Goal: Information Seeking & Learning: Learn about a topic

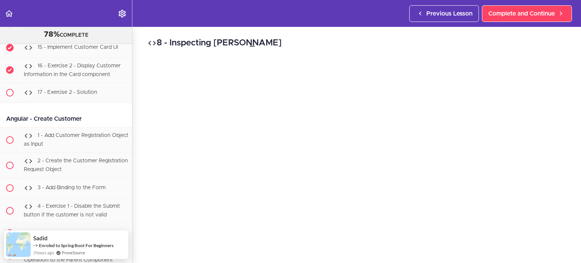
scroll to position [15746, 0]
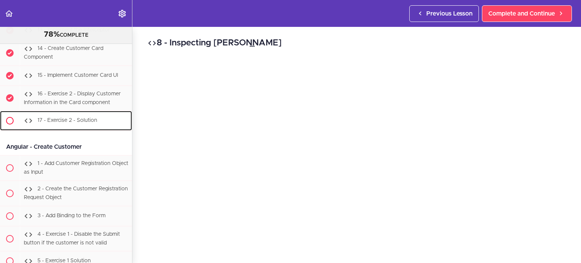
click at [107, 124] on div "17 - Exercise 2 - Solution" at bounding box center [76, 120] width 112 height 17
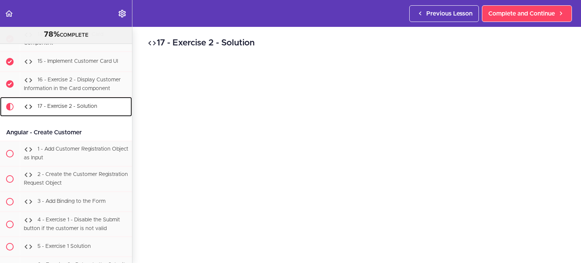
scroll to position [15762, 0]
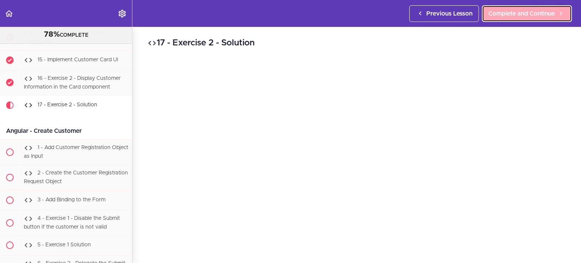
click at [539, 12] on span "Complete and Continue" at bounding box center [522, 13] width 67 height 9
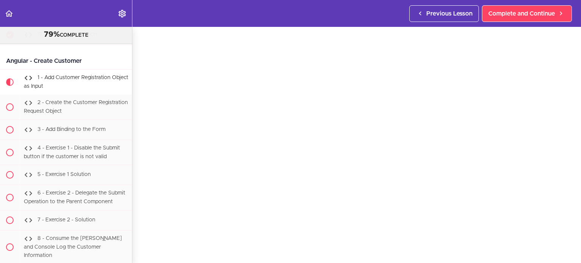
scroll to position [15827, 0]
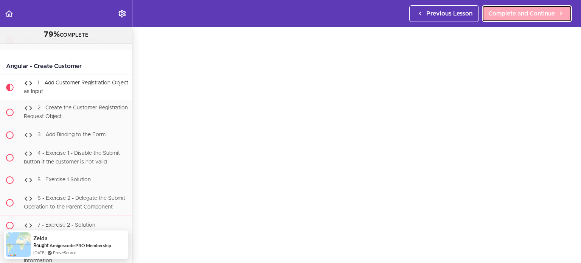
click at [537, 20] on link "Complete and Continue" at bounding box center [527, 13] width 90 height 17
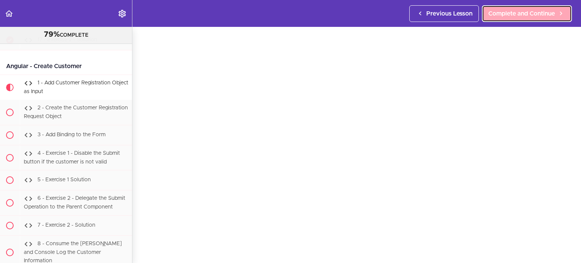
click at [537, 12] on span "Complete and Continue" at bounding box center [522, 13] width 67 height 9
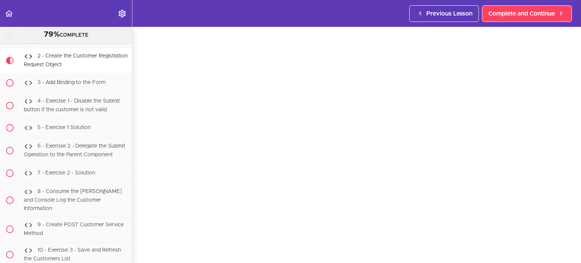
scroll to position [39, 0]
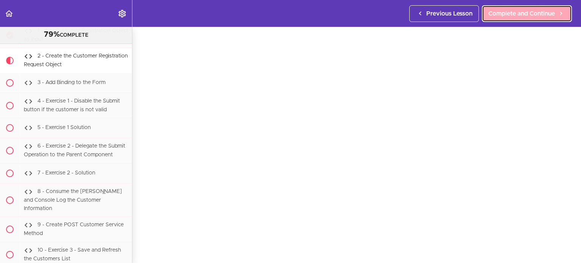
click at [551, 13] on span "Complete and Continue" at bounding box center [522, 13] width 67 height 9
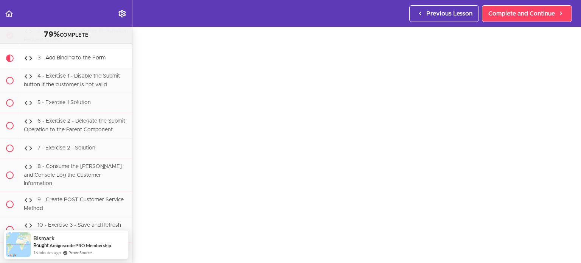
scroll to position [53, 0]
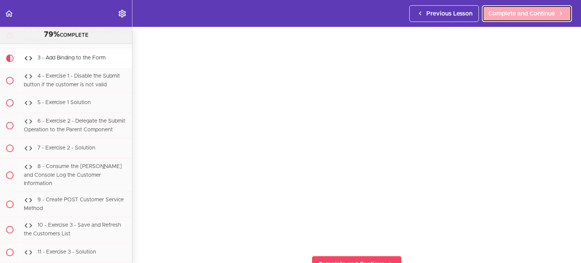
click at [531, 9] on span "Complete and Continue" at bounding box center [522, 13] width 67 height 9
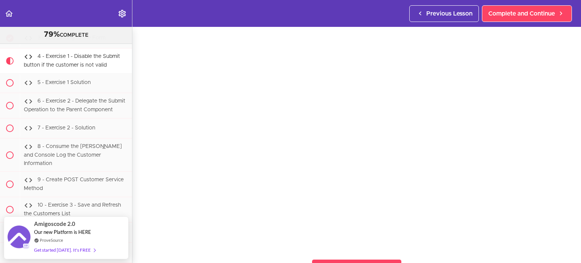
scroll to position [51, 0]
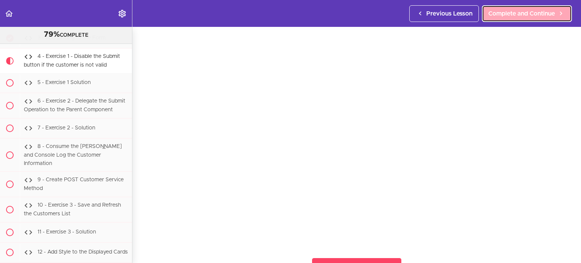
click at [535, 18] on link "Complete and Continue" at bounding box center [527, 13] width 90 height 17
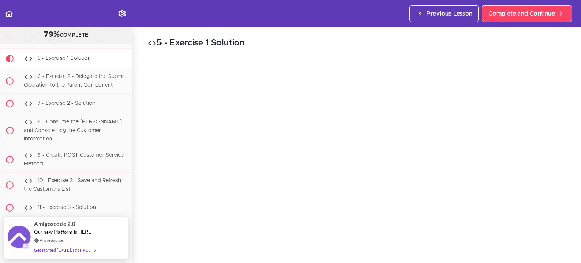
scroll to position [44, 0]
